Goal: Task Accomplishment & Management: Manage account settings

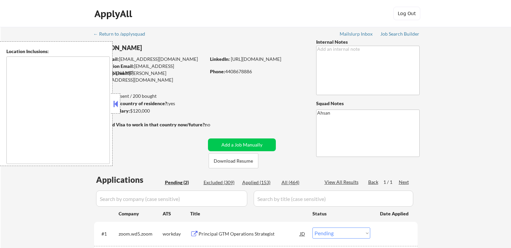
select select ""pending""
type textarea "[GEOGRAPHIC_DATA], [GEOGRAPHIC_DATA] [GEOGRAPHIC_DATA], [GEOGRAPHIC_DATA] [GEOG…"
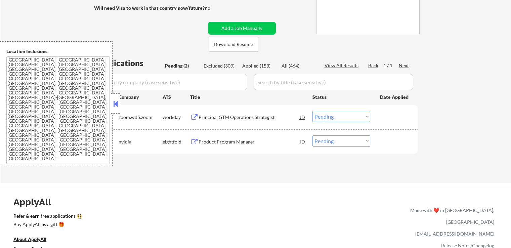
scroll to position [134, 0]
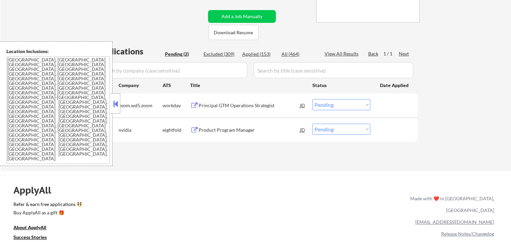
click at [238, 103] on div "Principal GTM Operations Strategist" at bounding box center [248, 105] width 101 height 7
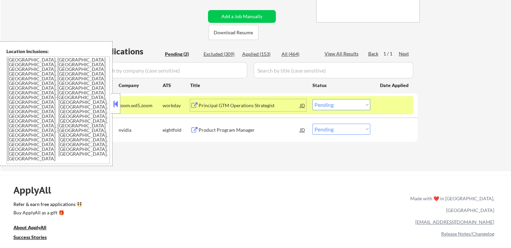
click at [257, 131] on div "Product Program Manager" at bounding box center [248, 130] width 101 height 7
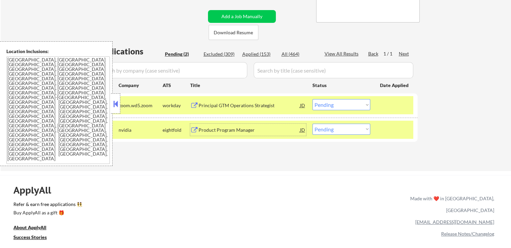
click at [329, 107] on select "Choose an option... Pending Applied Excluded (Questions) Excluded (Expired) Exc…" at bounding box center [341, 104] width 58 height 11
click at [312, 99] on select "Choose an option... Pending Applied Excluded (Questions) Excluded (Expired) Exc…" at bounding box center [341, 104] width 58 height 11
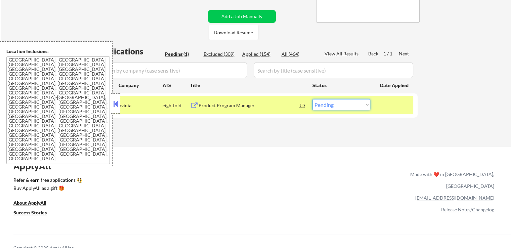
click at [333, 106] on select "Choose an option... Pending Applied Excluded (Questions) Excluded (Expired) Exc…" at bounding box center [341, 104] width 58 height 11
select select ""excluded__bad_match_""
click at [312, 99] on select "Choose an option... Pending Applied Excluded (Questions) Excluded (Expired) Exc…" at bounding box center [341, 104] width 58 height 11
drag, startPoint x: 323, startPoint y: 153, endPoint x: 264, endPoint y: 20, distance: 145.8
click at [322, 153] on div "ApplyAll Refer & earn free applications 👯‍♀️ Buy ApplyAll as a gift 🎁 About App…" at bounding box center [255, 203] width 511 height 104
